Goal: Task Accomplishment & Management: Use online tool/utility

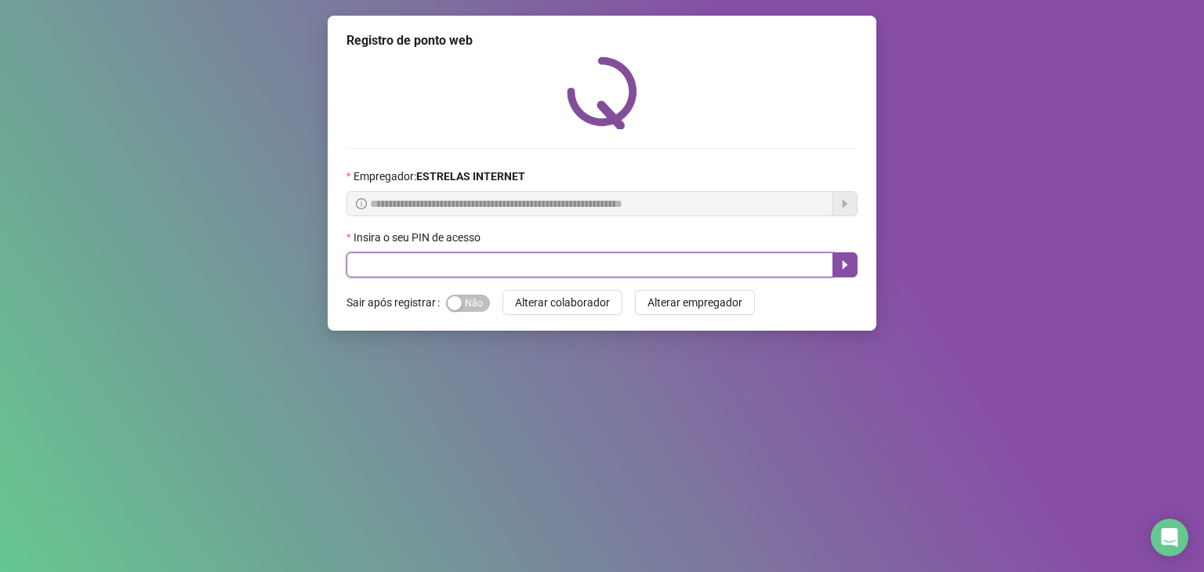
click at [562, 262] on input "text" at bounding box center [590, 264] width 487 height 25
type input "*****"
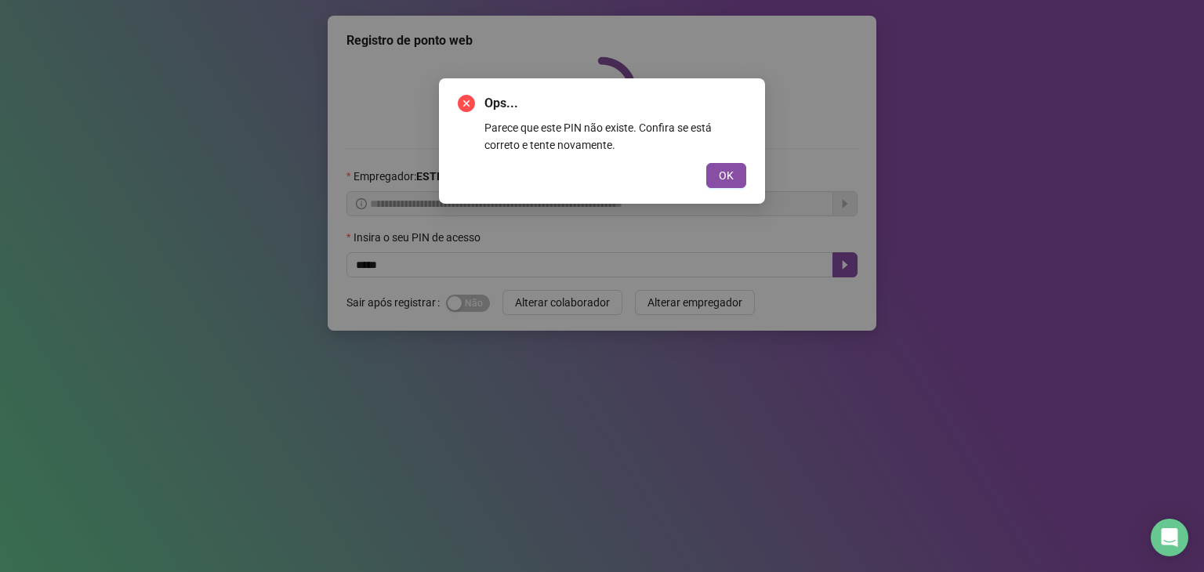
click at [722, 179] on span "OK" at bounding box center [726, 175] width 15 height 17
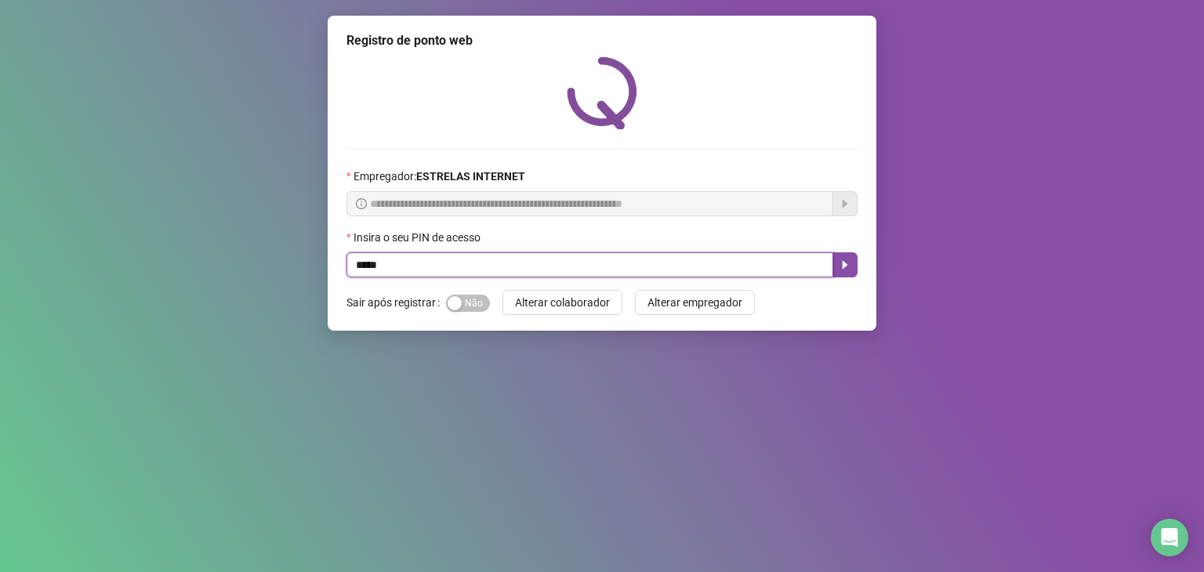
drag, startPoint x: 373, startPoint y: 263, endPoint x: 246, endPoint y: 263, distance: 127.0
click at [246, 263] on div "**********" at bounding box center [602, 286] width 1204 height 572
type input "*****"
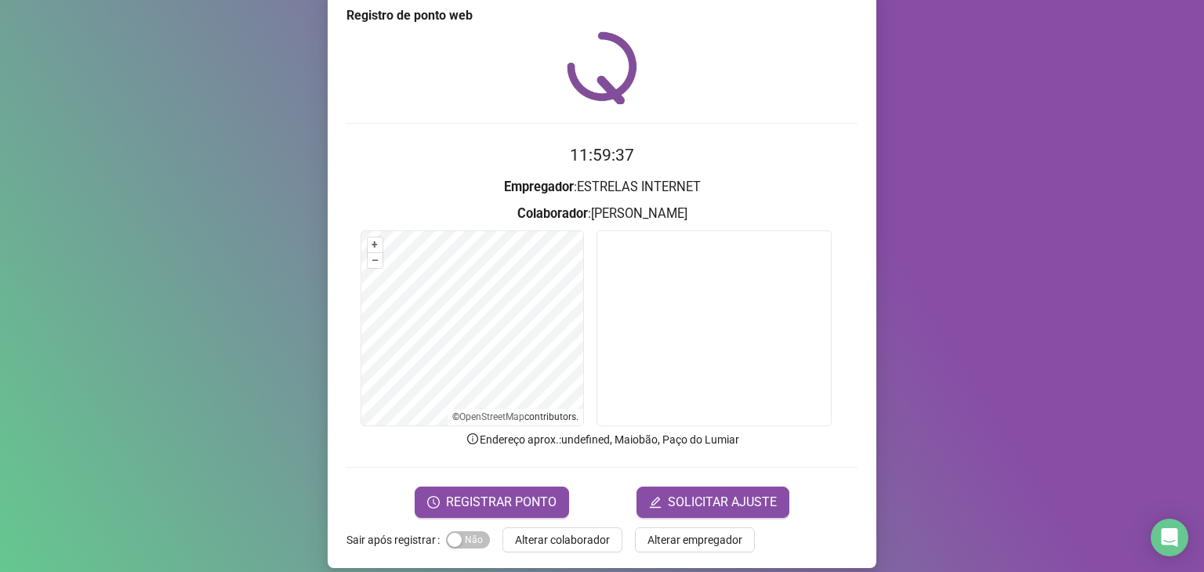
scroll to position [38, 0]
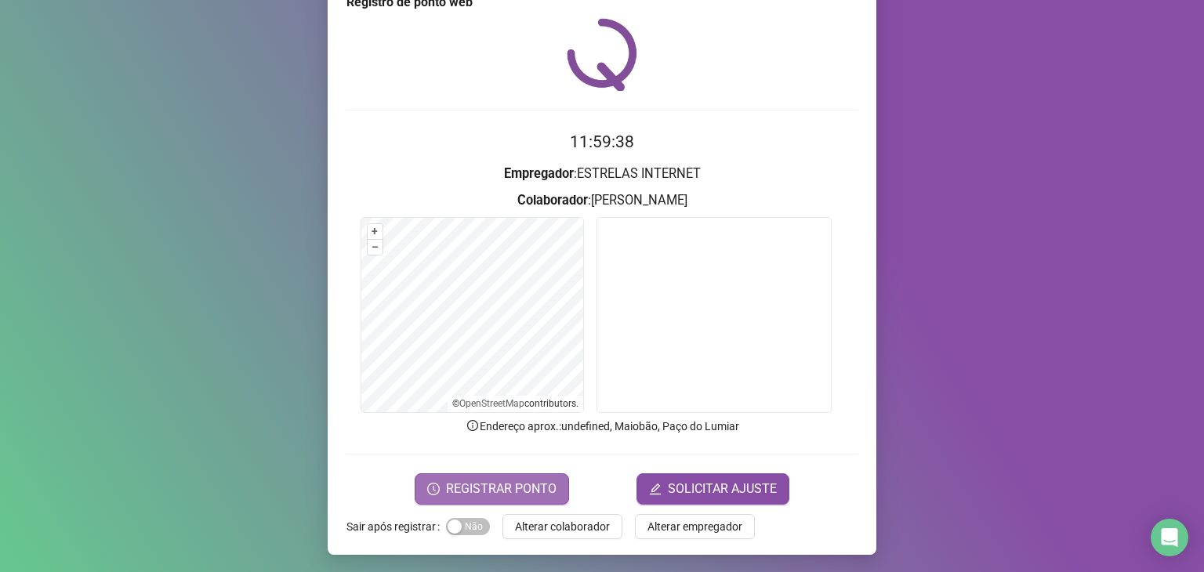
click at [453, 477] on button "REGISTRAR PONTO" at bounding box center [492, 489] width 154 height 31
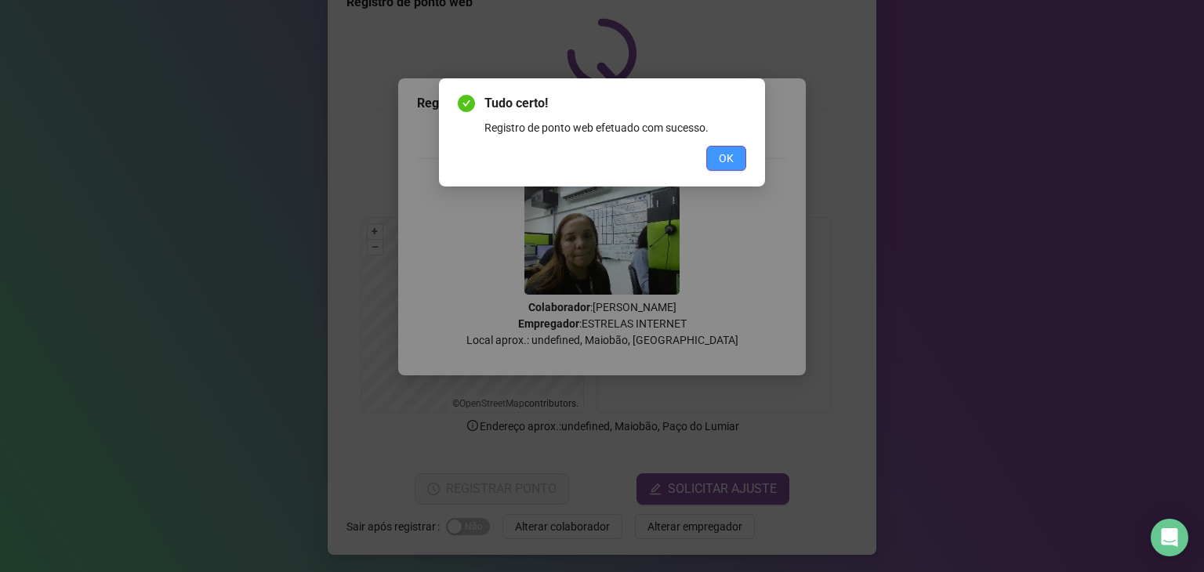
click at [735, 162] on button "OK" at bounding box center [726, 158] width 40 height 25
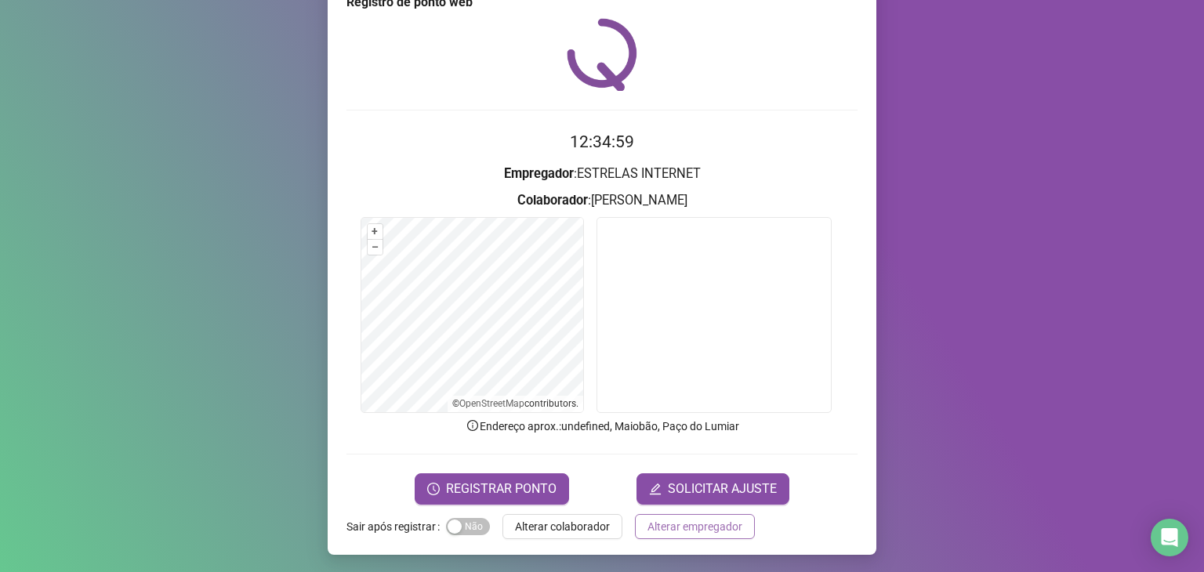
click at [677, 528] on span "Alterar empregador" at bounding box center [695, 526] width 95 height 17
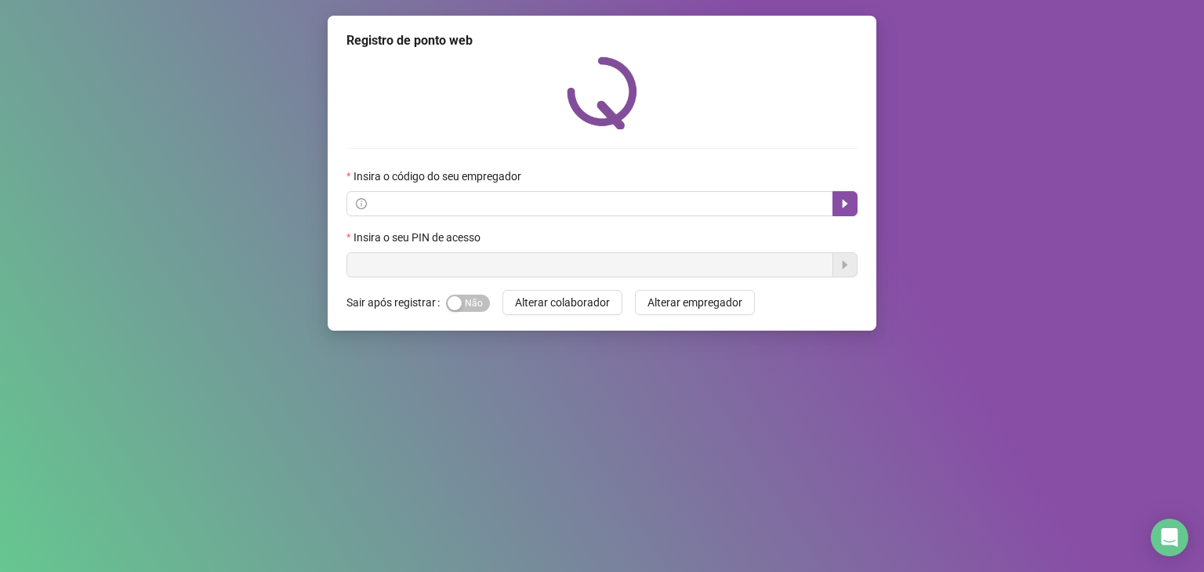
scroll to position [0, 0]
click at [847, 211] on button "button" at bounding box center [845, 203] width 25 height 25
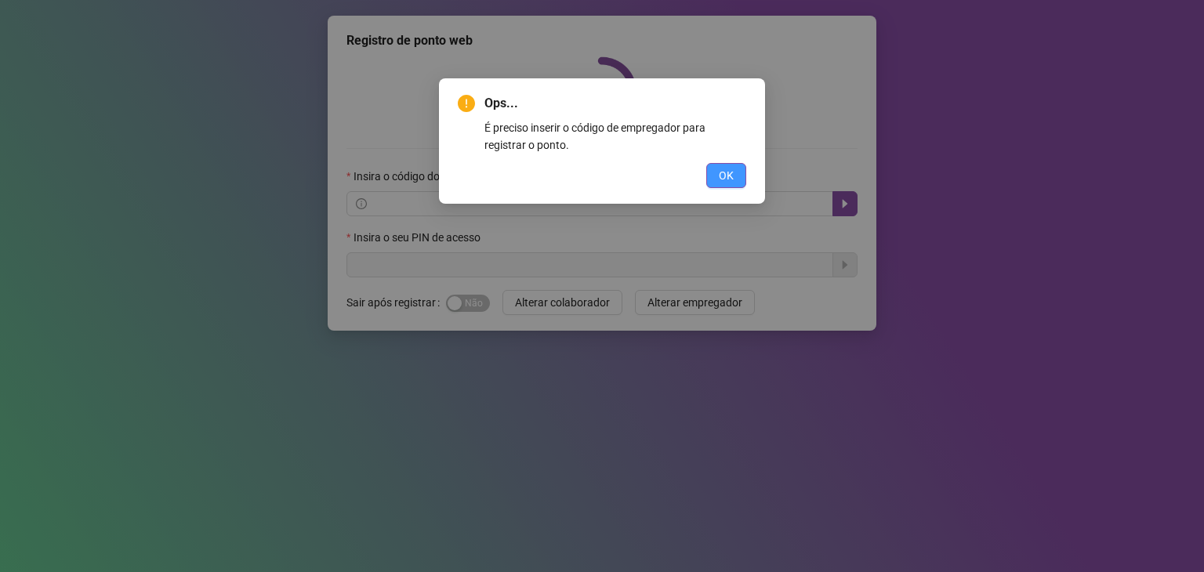
click at [732, 187] on button "OK" at bounding box center [726, 175] width 40 height 25
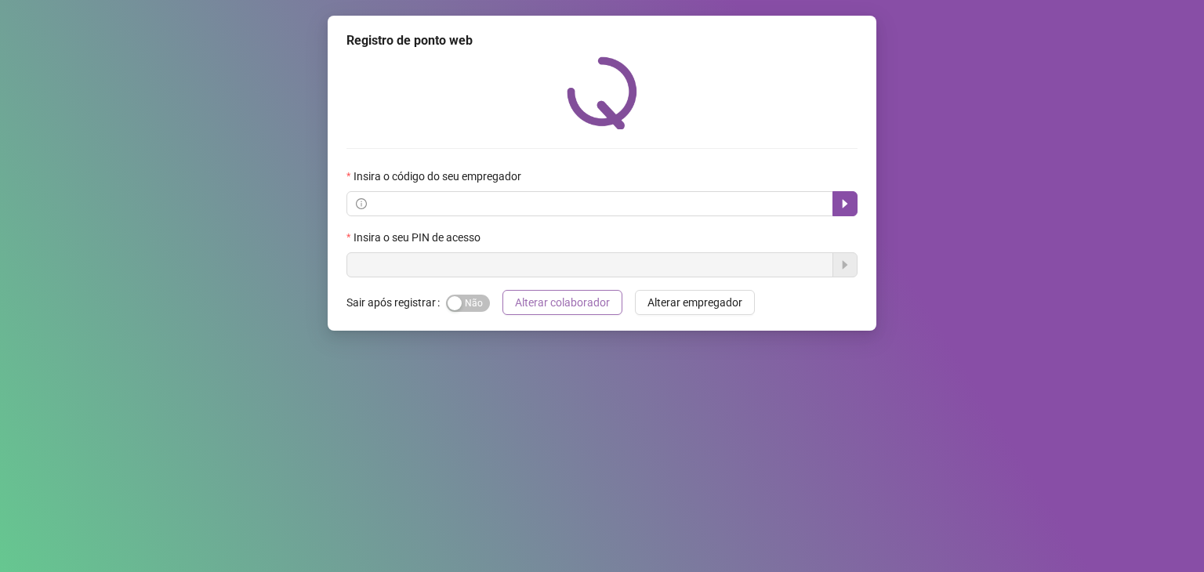
click at [567, 311] on span "Alterar colaborador" at bounding box center [562, 302] width 95 height 17
click at [578, 303] on span "Alterar colaborador" at bounding box center [562, 302] width 95 height 17
click at [674, 302] on span "Alterar empregador" at bounding box center [695, 302] width 95 height 17
click at [589, 305] on span "Alterar colaborador" at bounding box center [562, 302] width 95 height 17
click at [458, 307] on div "button" at bounding box center [455, 303] width 14 height 14
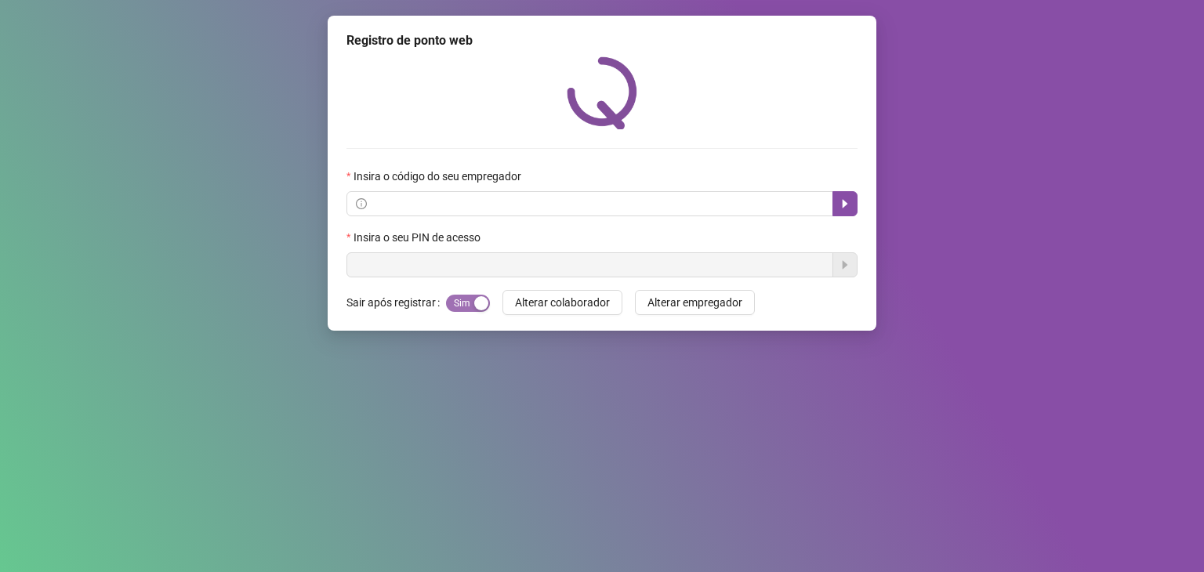
click at [484, 307] on div "button" at bounding box center [481, 303] width 14 height 14
drag, startPoint x: 433, startPoint y: 226, endPoint x: 433, endPoint y: 261, distance: 35.3
click at [433, 238] on form "Insira o código do seu empregador Insira o seu PIN de acesso" at bounding box center [602, 223] width 511 height 110
